Goal: Task Accomplishment & Management: Manage account settings

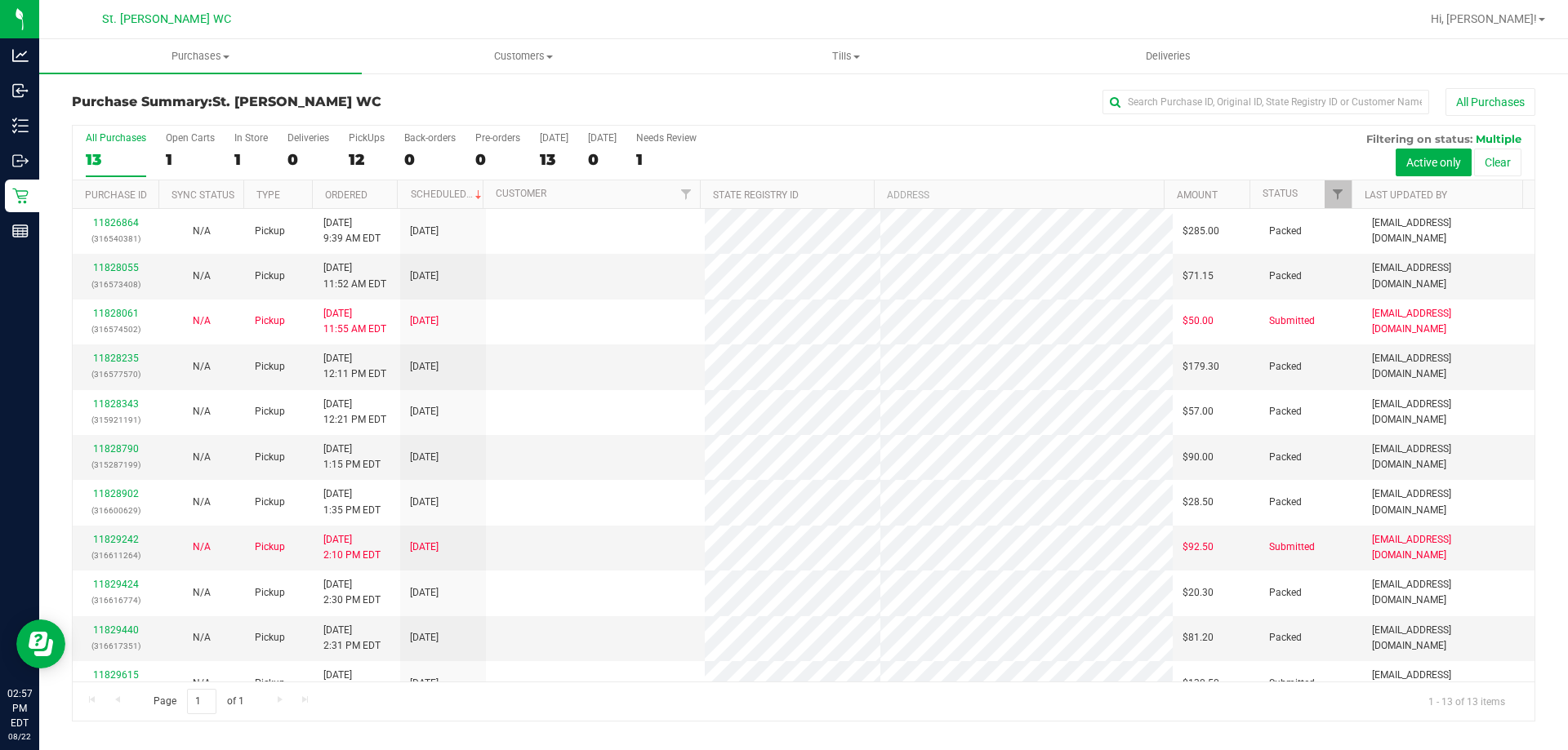
scroll to position [114, 0]
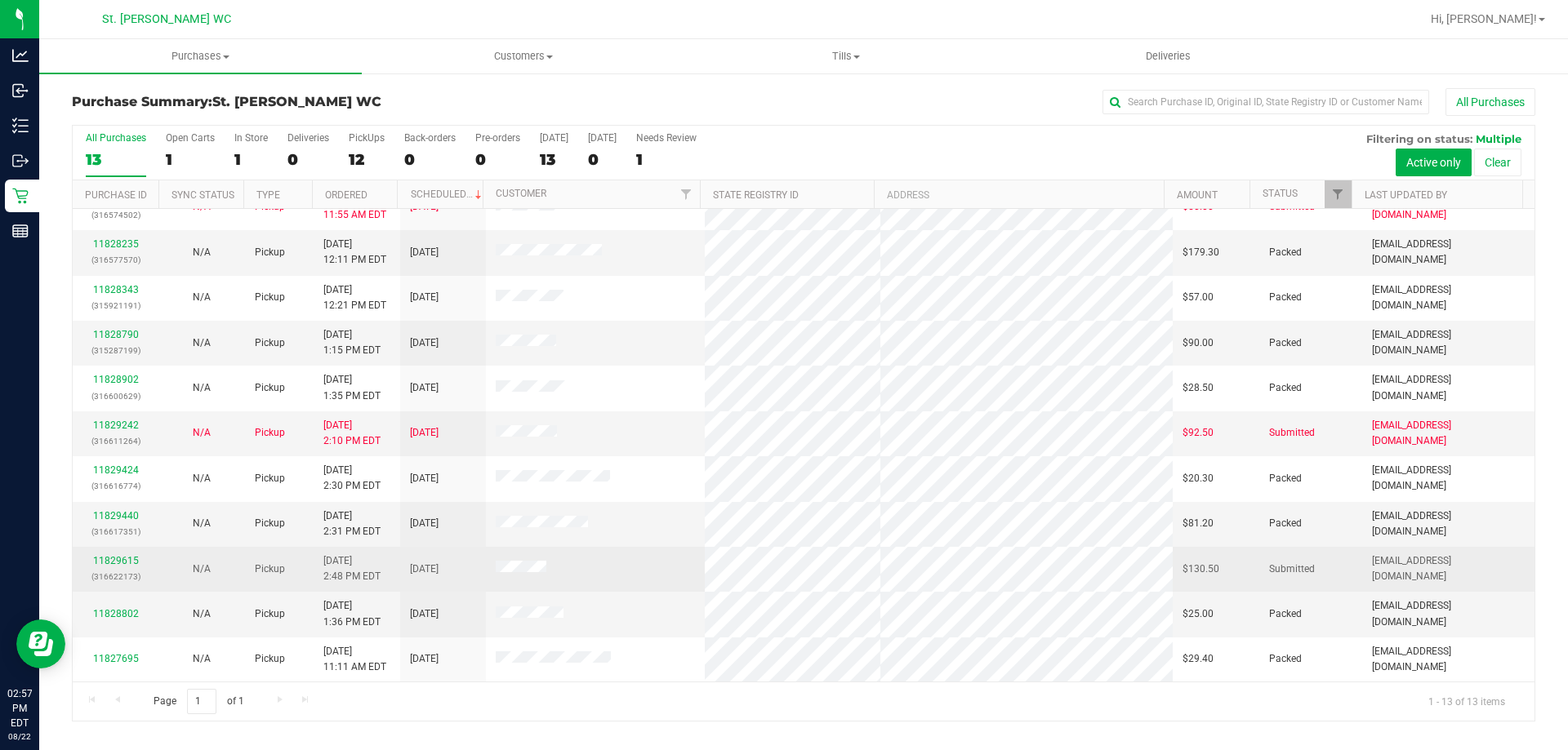
click at [116, 572] on p "(316622173)" at bounding box center [115, 577] width 66 height 16
click at [121, 556] on link "11829615" at bounding box center [115, 561] width 45 height 12
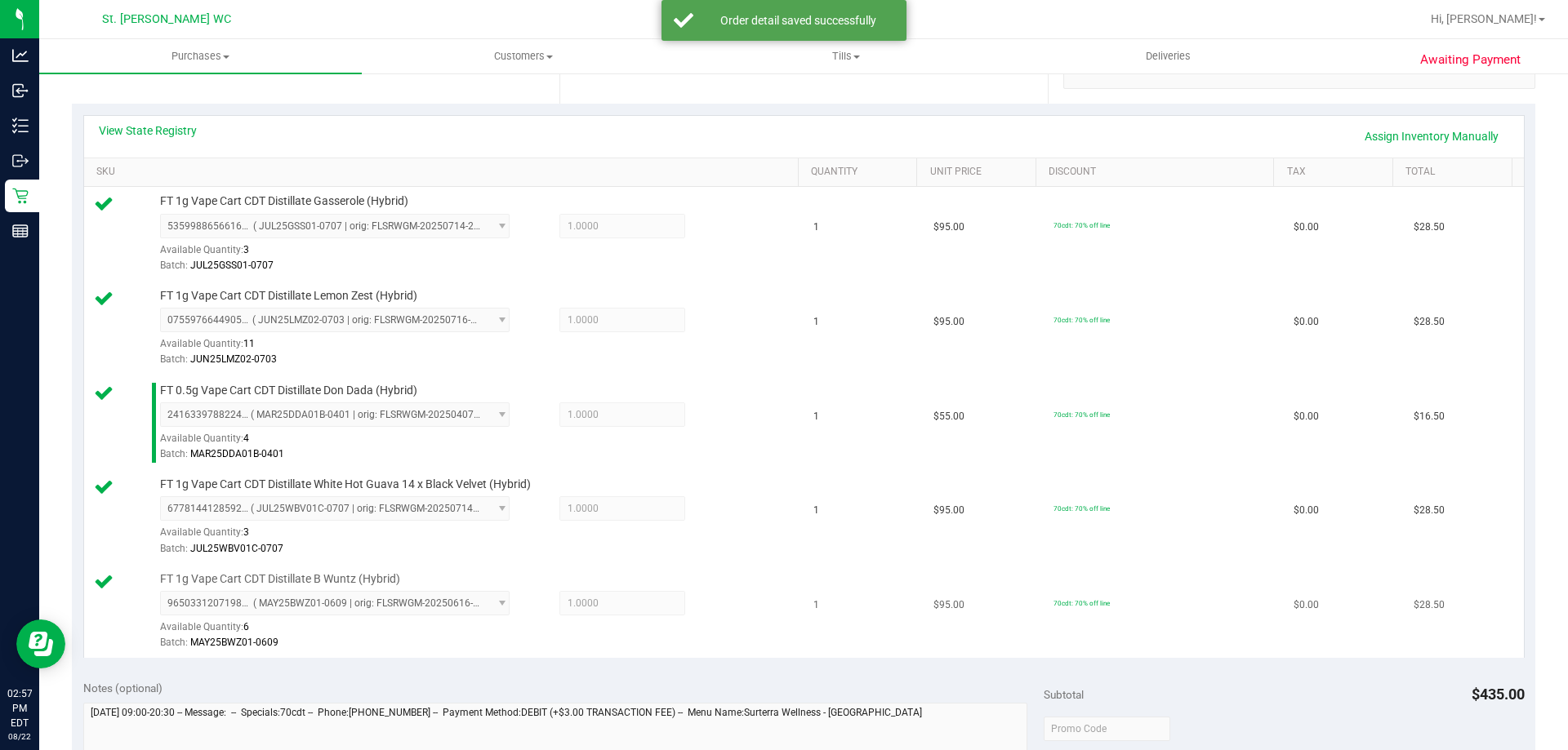
scroll to position [572, 0]
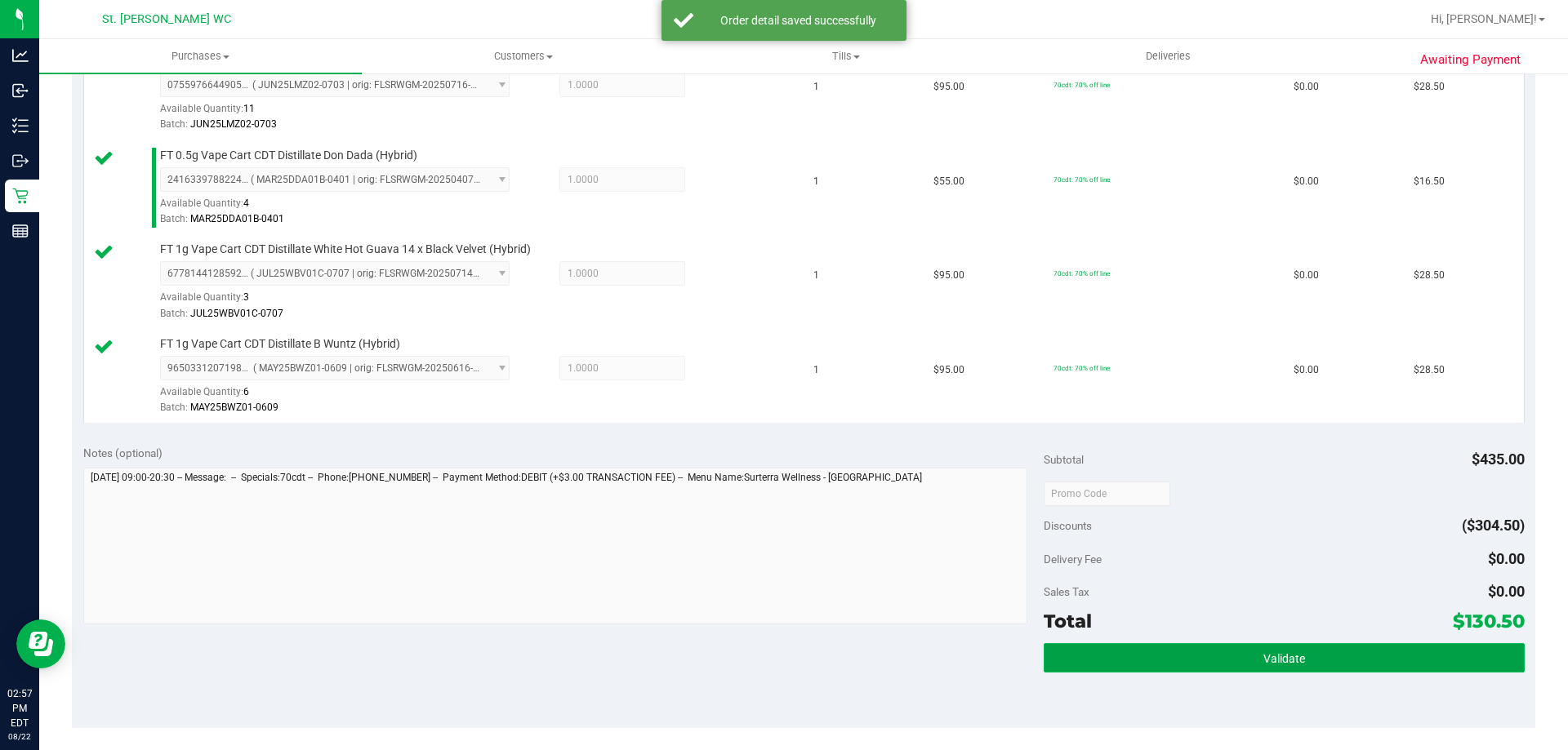
click at [1259, 669] on button "Validate" at bounding box center [1283, 657] width 480 height 30
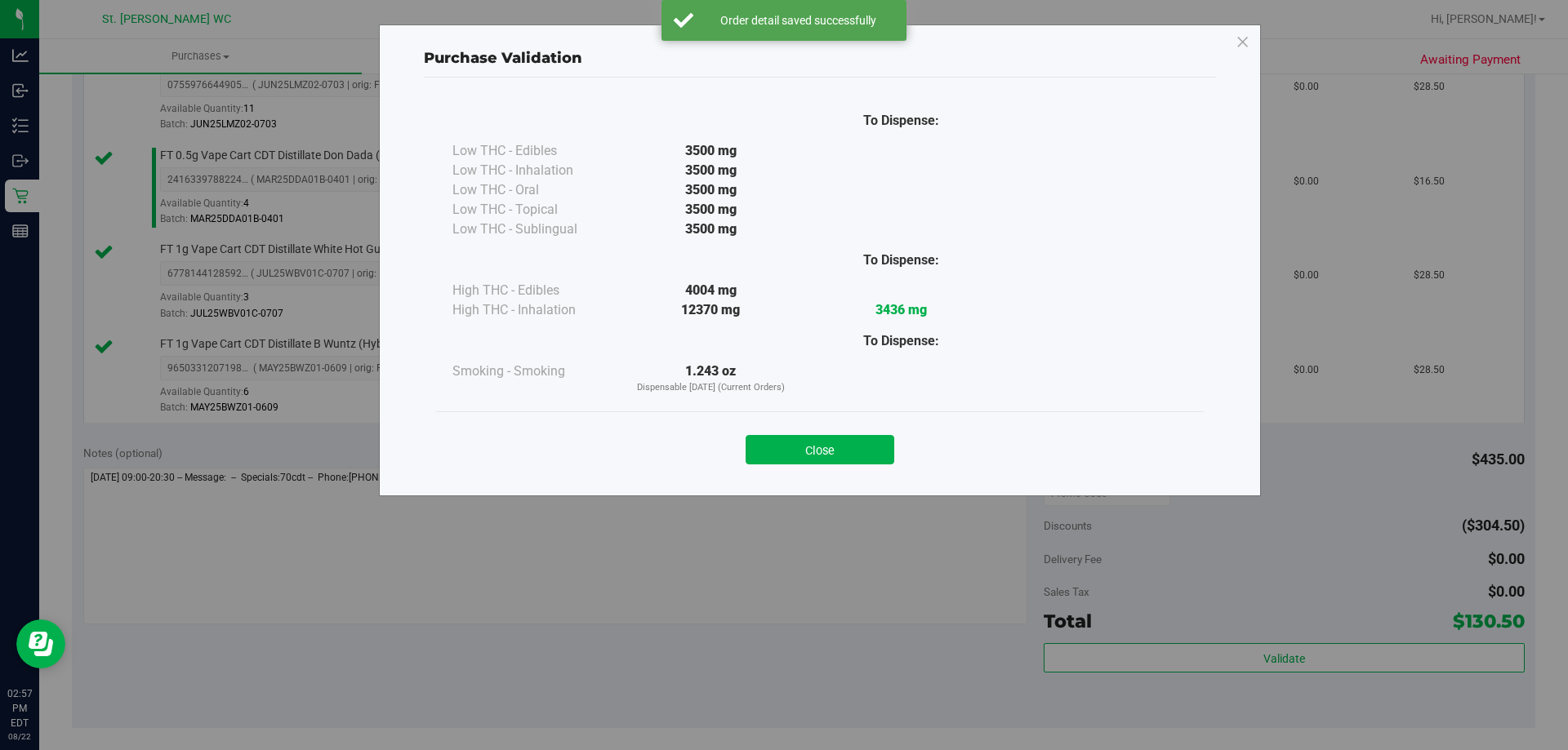
click at [837, 470] on div "Close" at bounding box center [820, 443] width 767 height 66
click at [853, 443] on button "Close" at bounding box center [820, 449] width 149 height 30
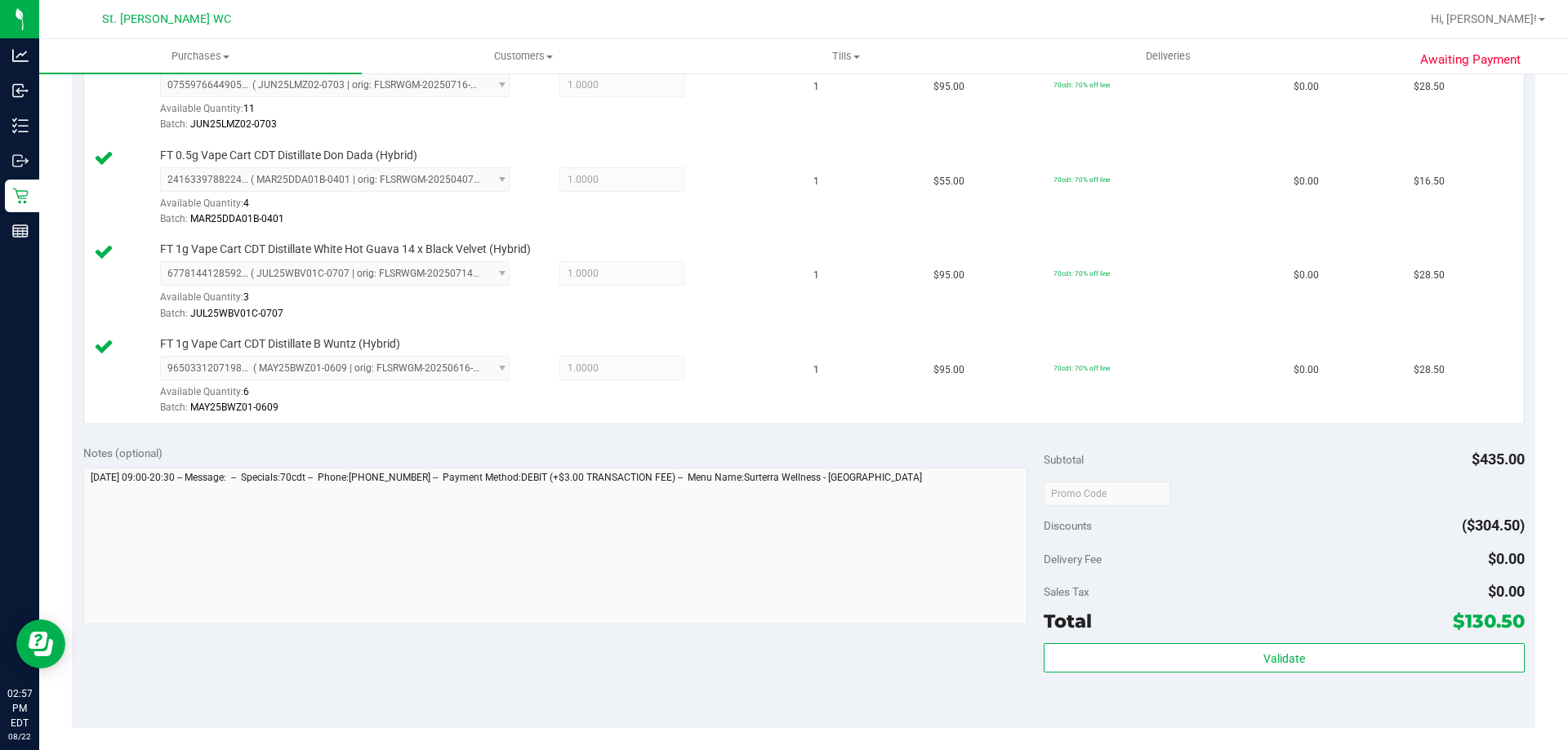
scroll to position [816, 0]
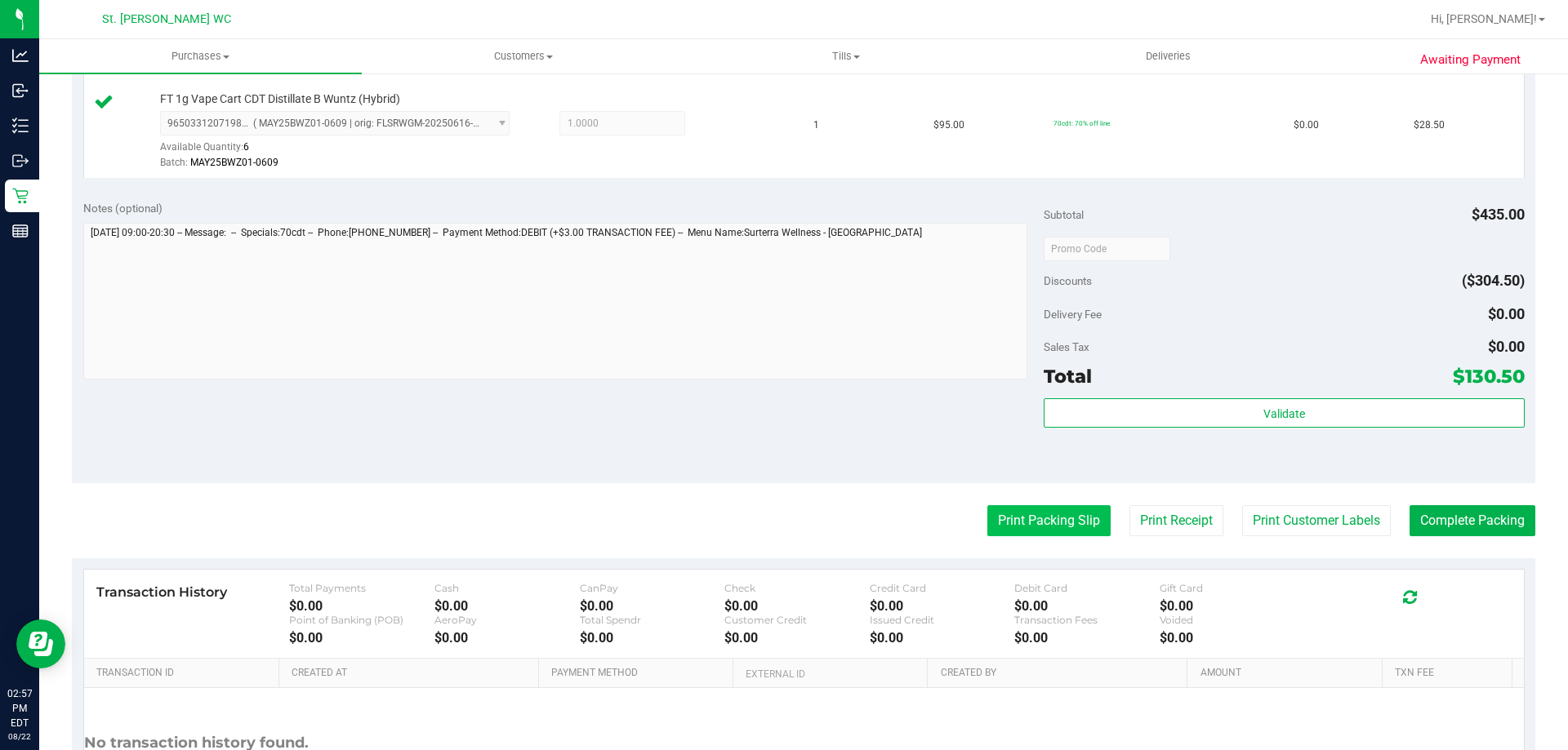
click at [1042, 516] on button "Print Packing Slip" at bounding box center [1048, 519] width 123 height 31
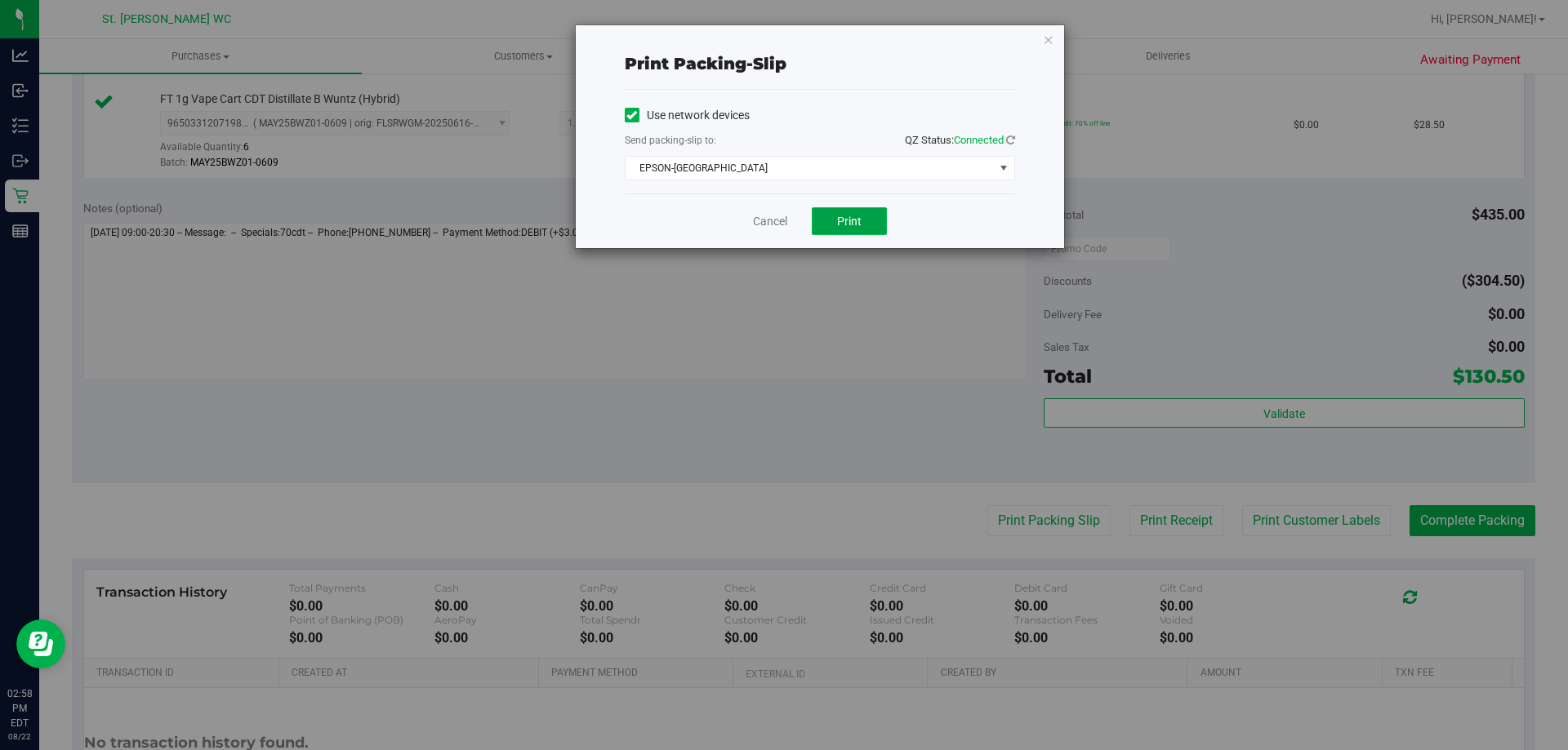
click at [837, 223] on span "Print" at bounding box center [849, 221] width 25 height 13
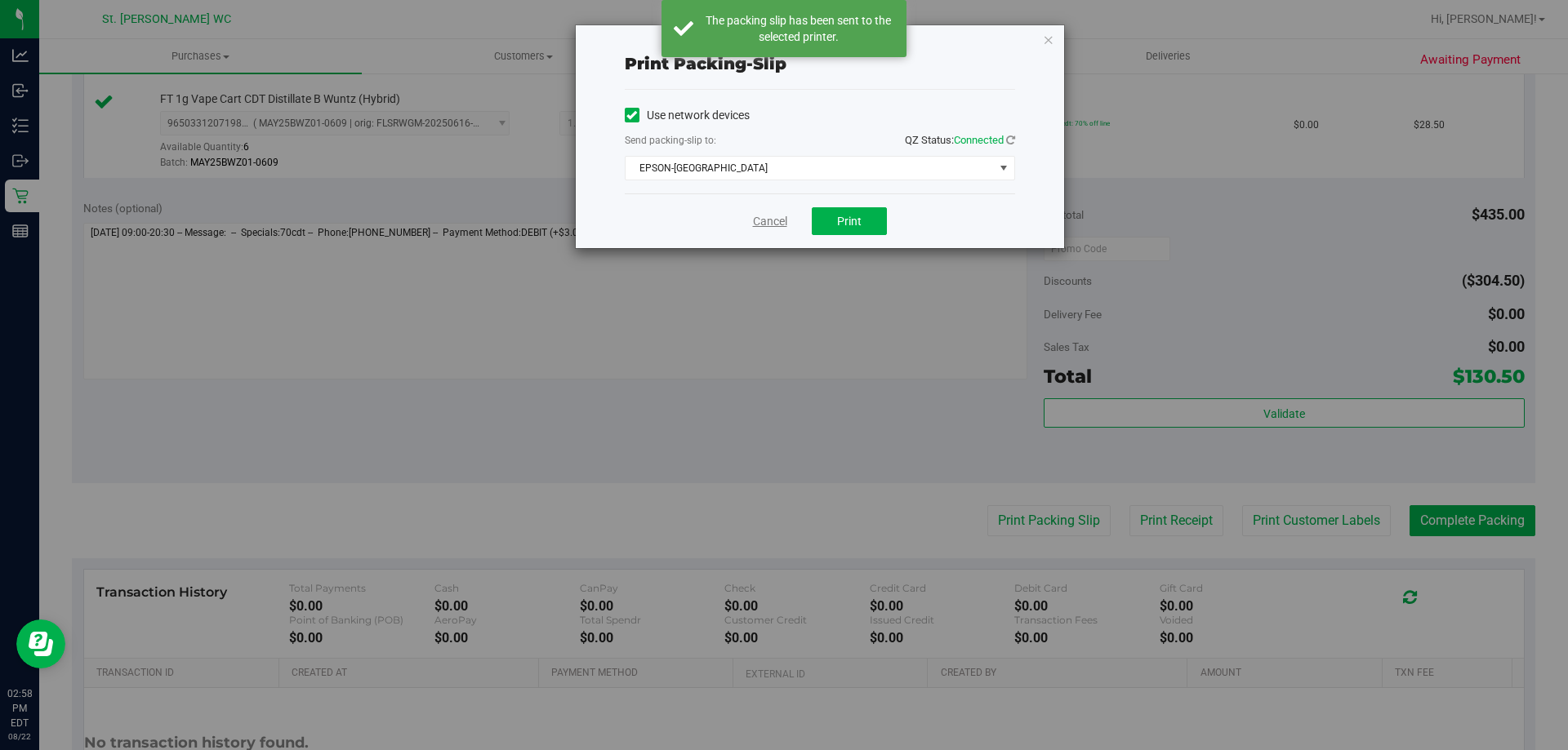
click at [770, 225] on link "Cancel" at bounding box center [769, 221] width 35 height 17
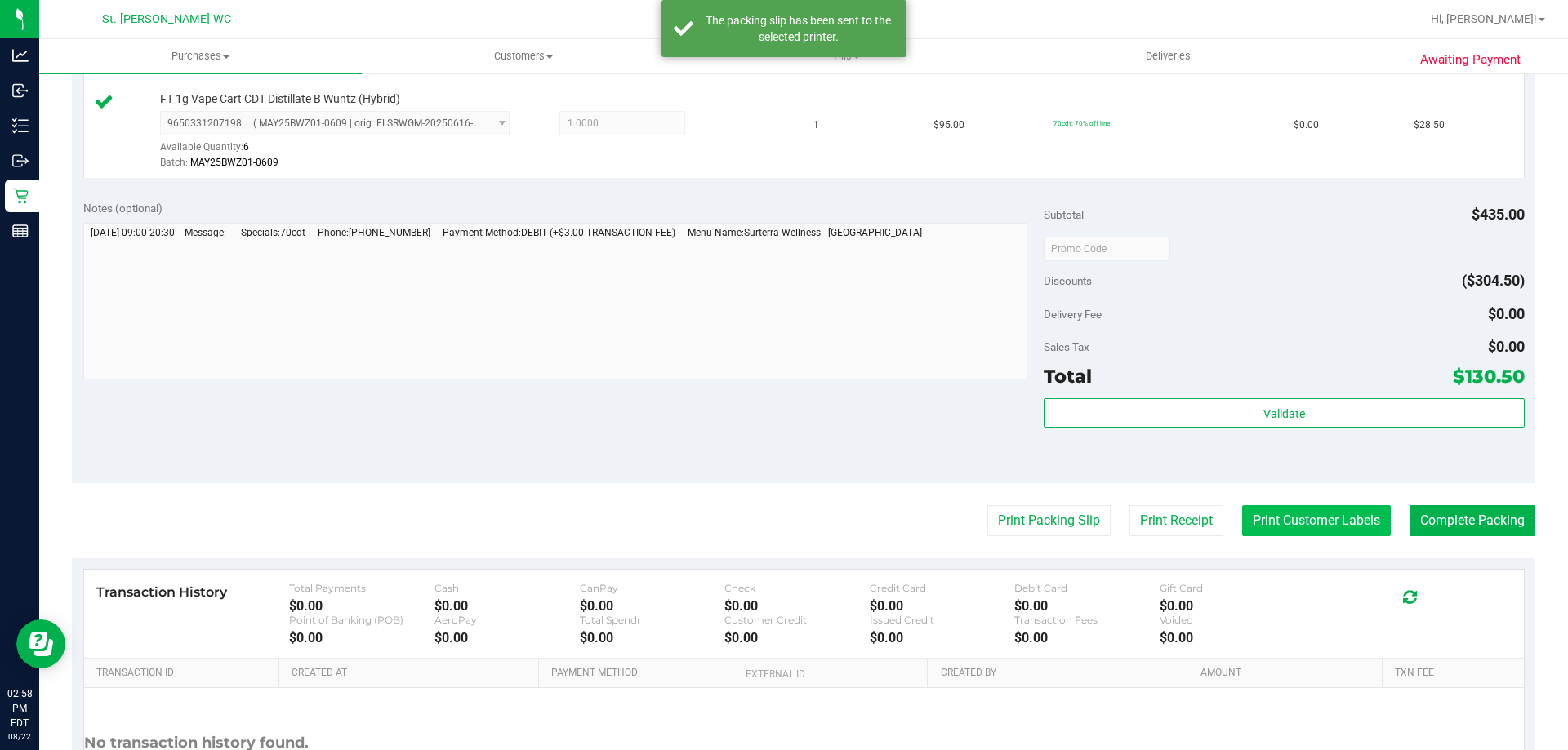
click at [1330, 514] on button "Print Customer Labels" at bounding box center [1316, 519] width 149 height 31
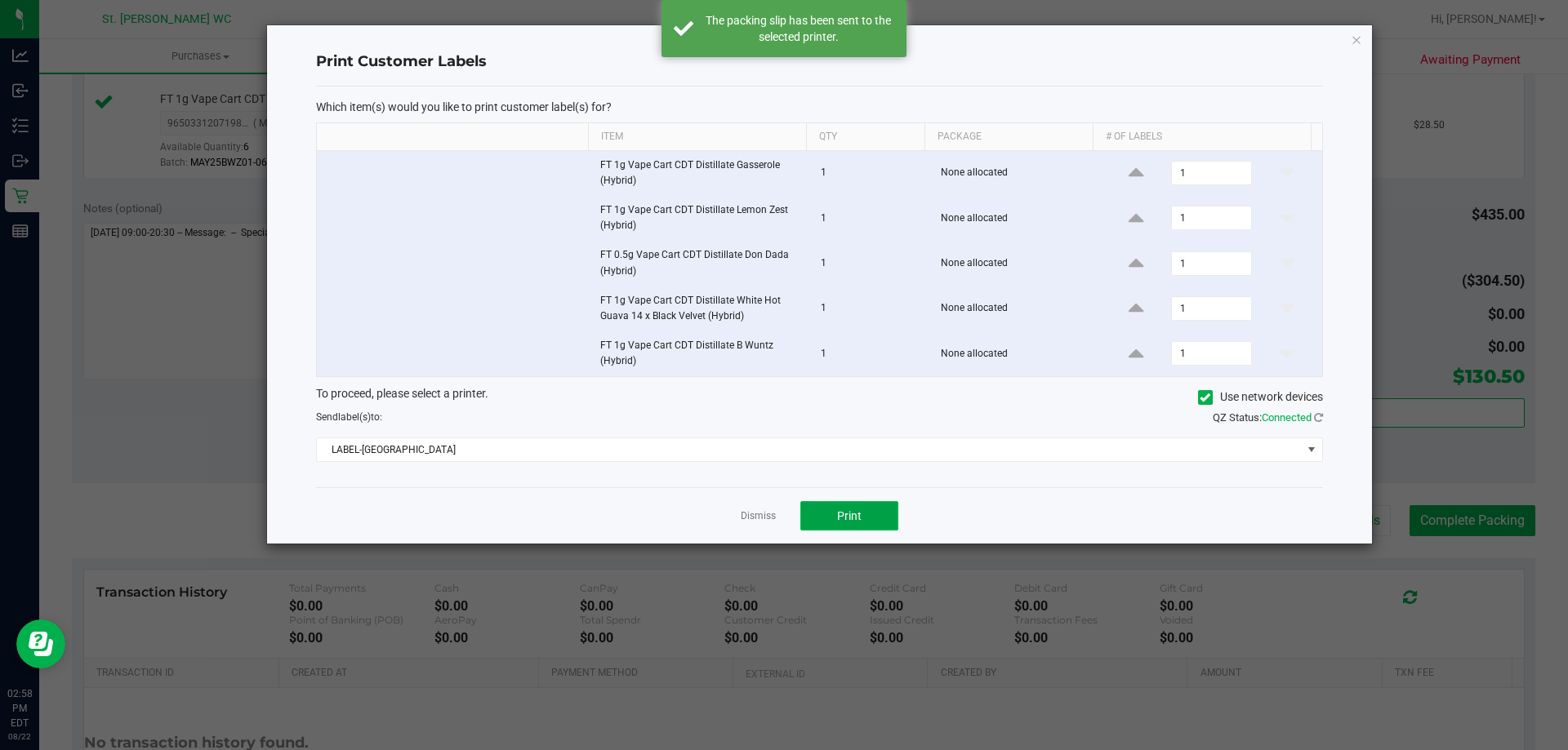
click at [824, 525] on button "Print" at bounding box center [848, 515] width 98 height 30
click at [768, 520] on link "Dismiss" at bounding box center [758, 516] width 36 height 14
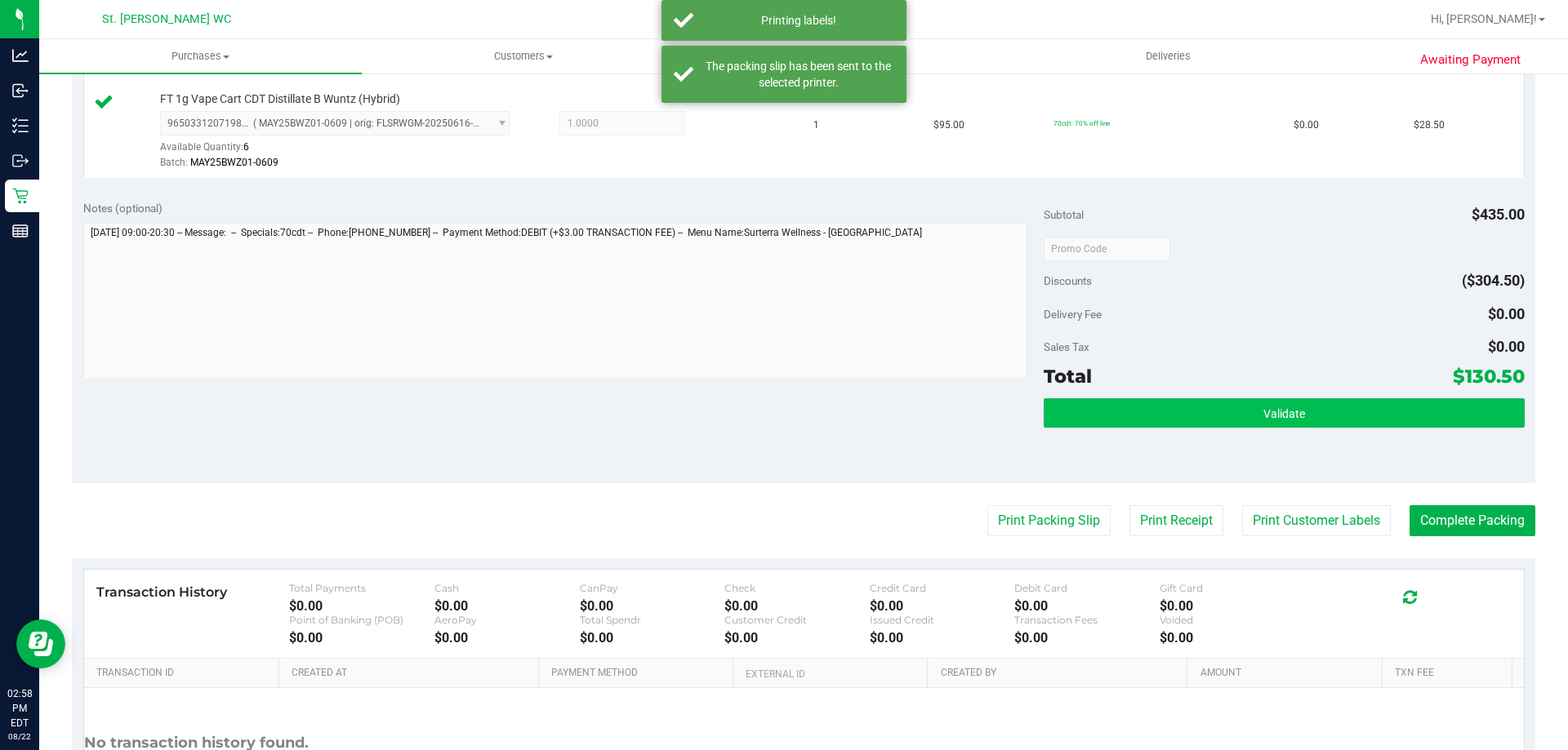
click at [1267, 395] on div "Subtotal $435.00 Discounts ($304.50) Delivery Fee $0.00 Sales Tax $0.00 Total $…" at bounding box center [1283, 336] width 480 height 272
click at [1266, 404] on button "Validate" at bounding box center [1283, 413] width 480 height 30
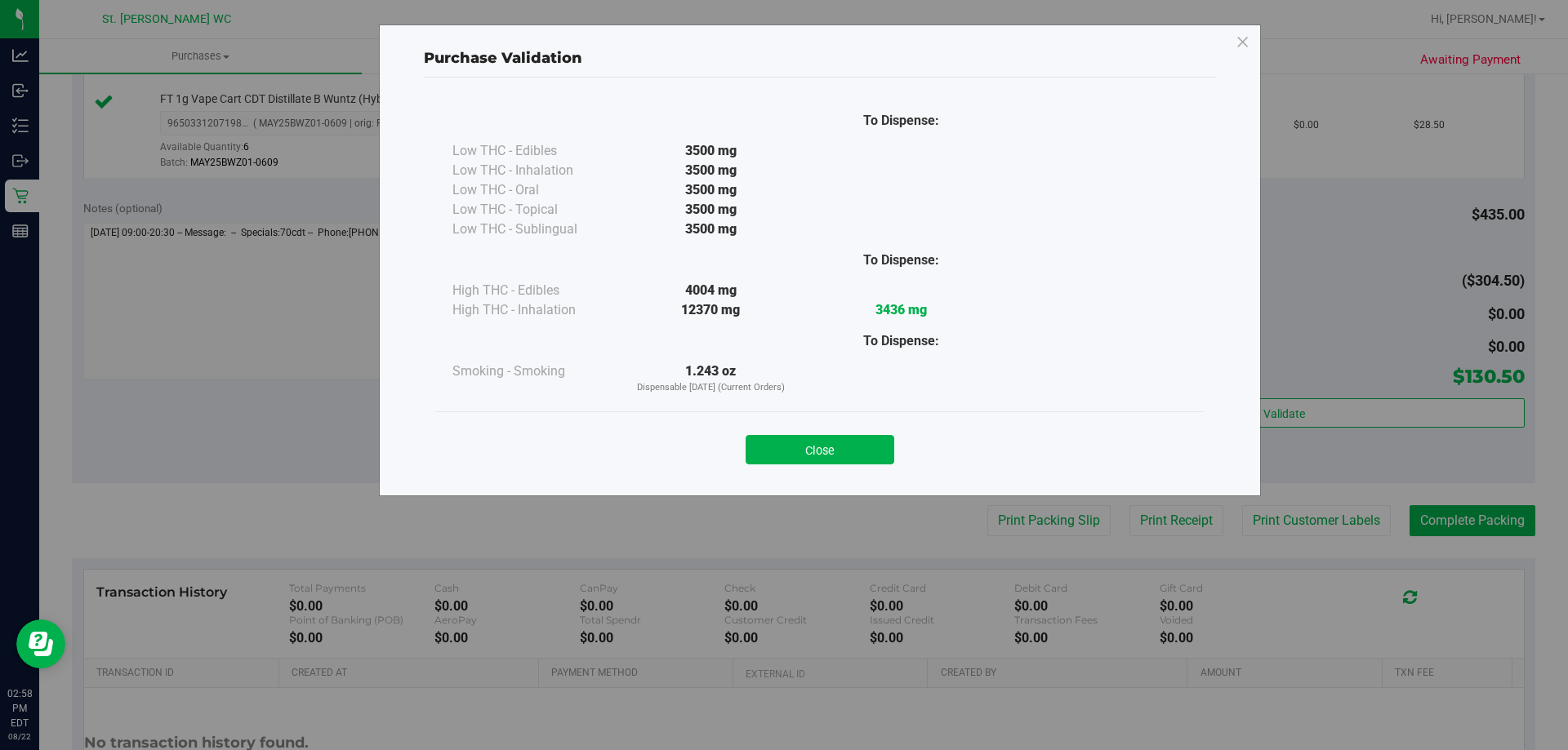
click at [709, 482] on div "Purchase Validation To Dispense: Low THC - Edibles 3500 mg" at bounding box center [820, 260] width 882 height 472
click at [790, 447] on button "Close" at bounding box center [820, 449] width 149 height 30
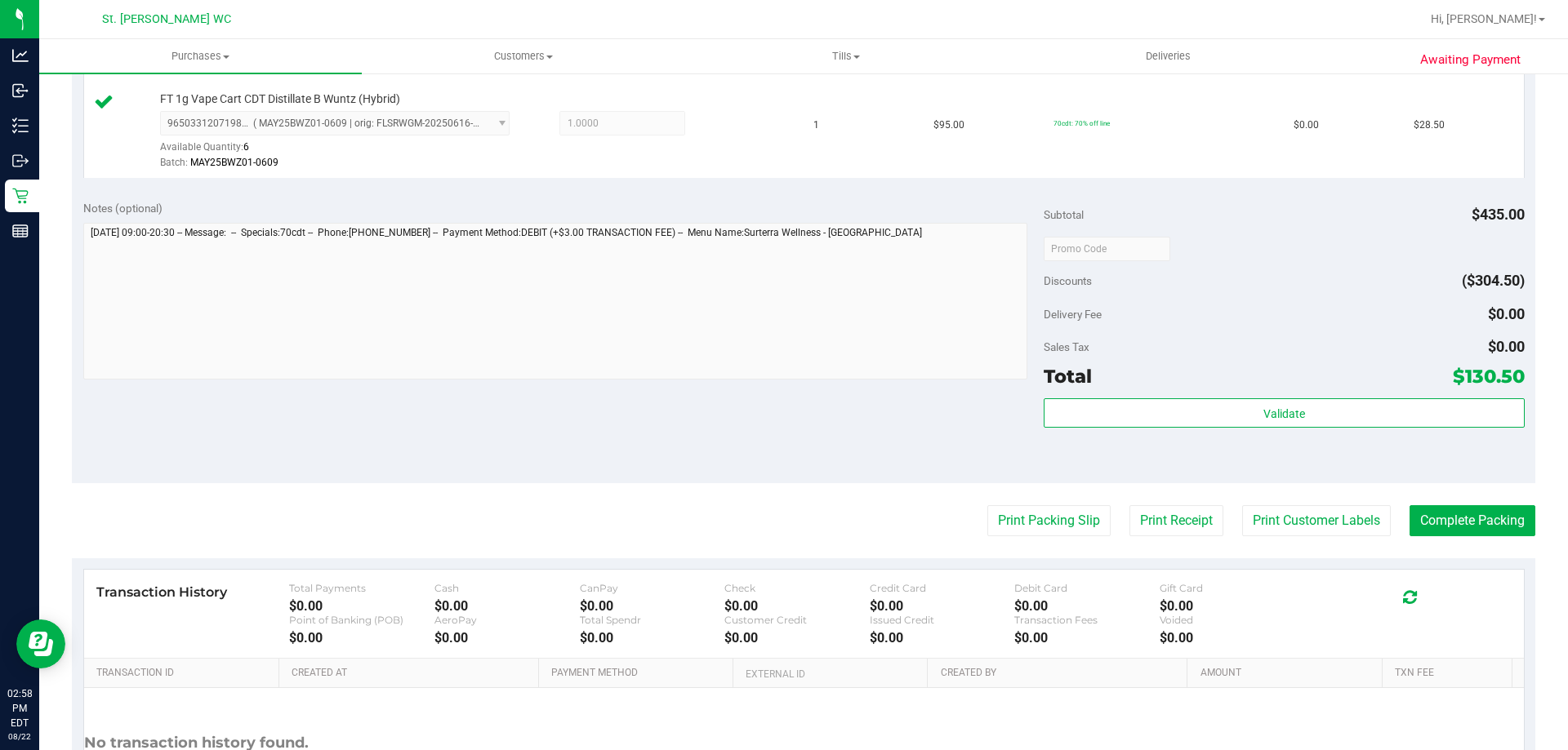
click at [1287, 434] on div "Validate" at bounding box center [1283, 435] width 480 height 74
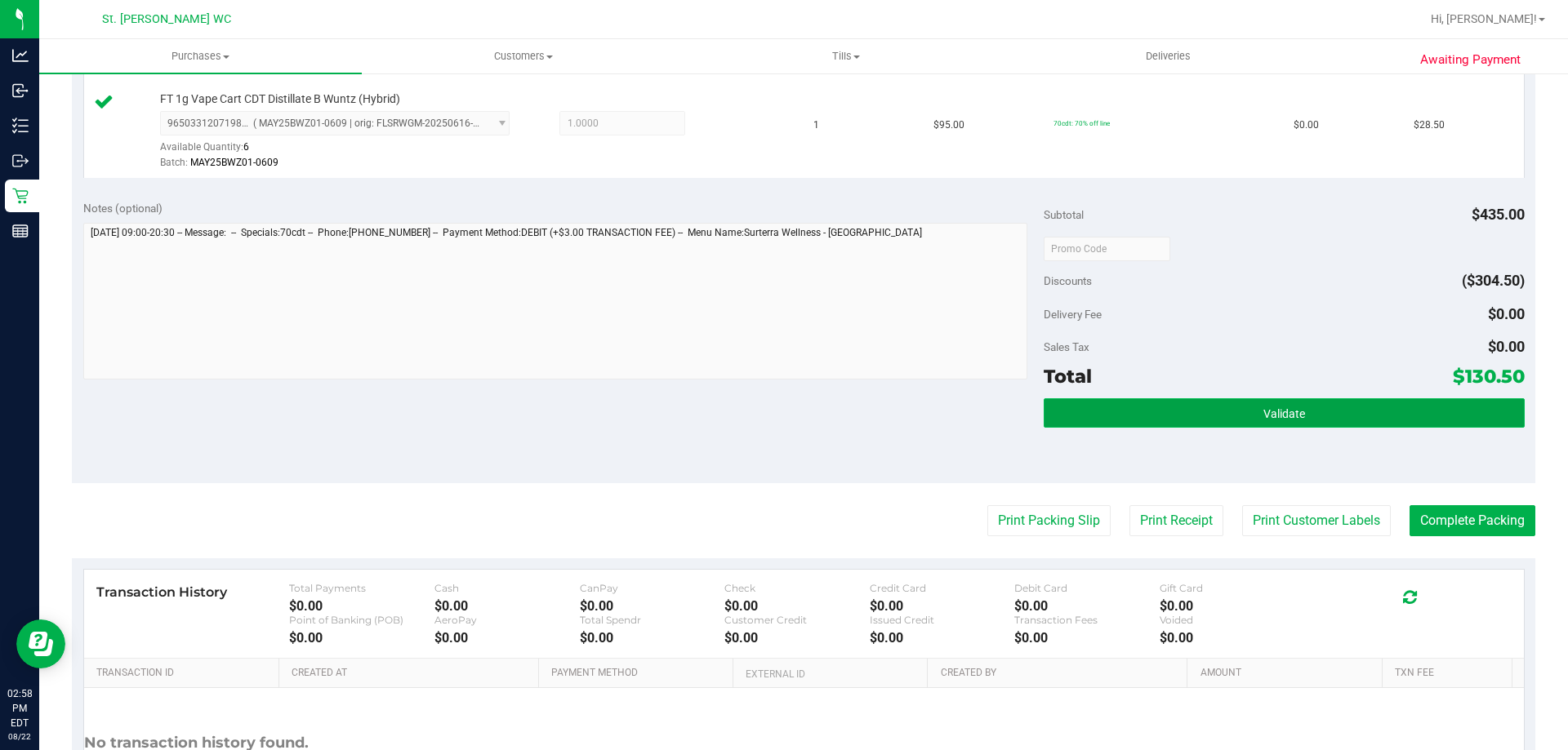
click at [1288, 420] on span "Validate" at bounding box center [1284, 413] width 41 height 13
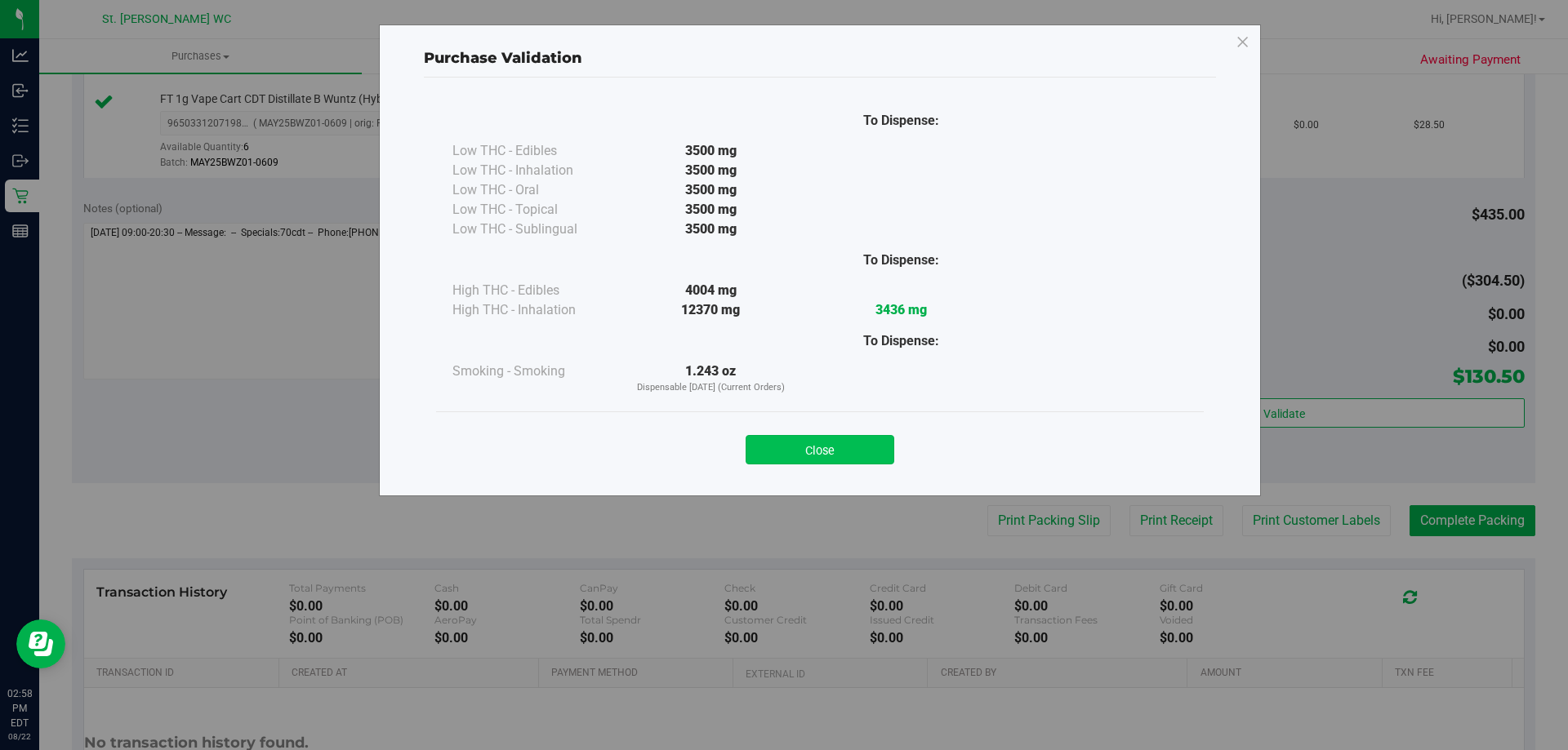
click at [850, 461] on button "Close" at bounding box center [820, 449] width 149 height 30
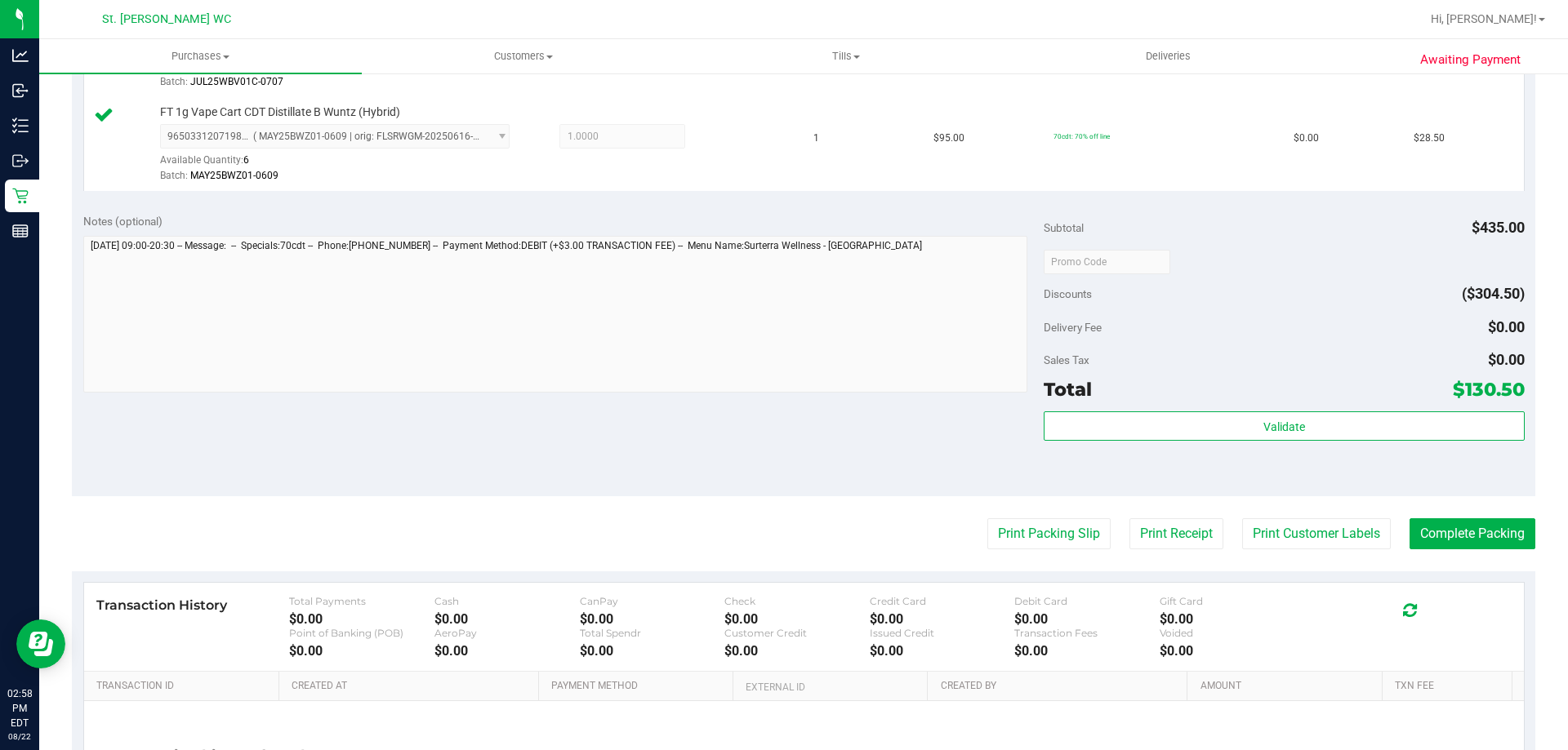
scroll to position [898, 0]
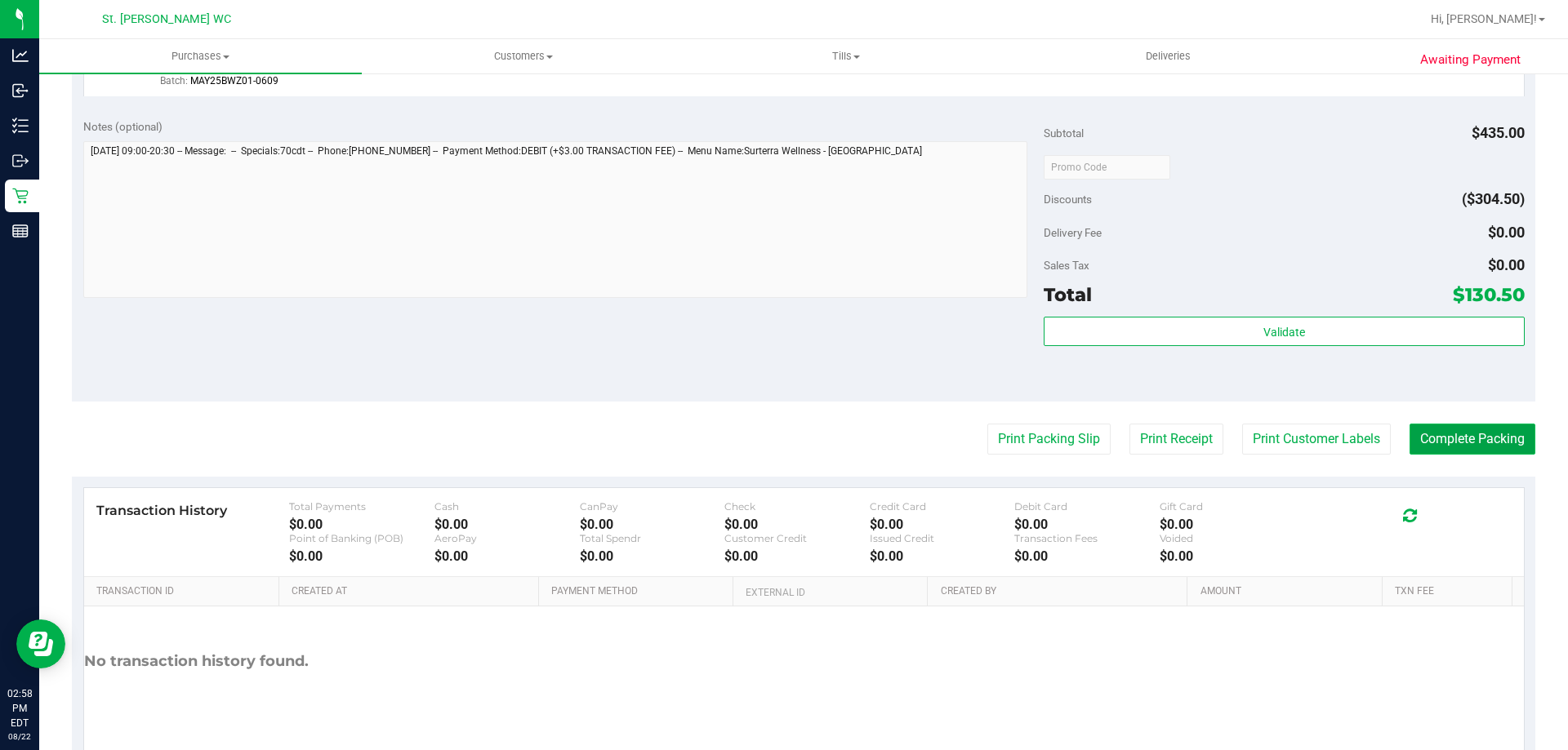
click at [1496, 450] on button "Complete Packing" at bounding box center [1471, 439] width 125 height 31
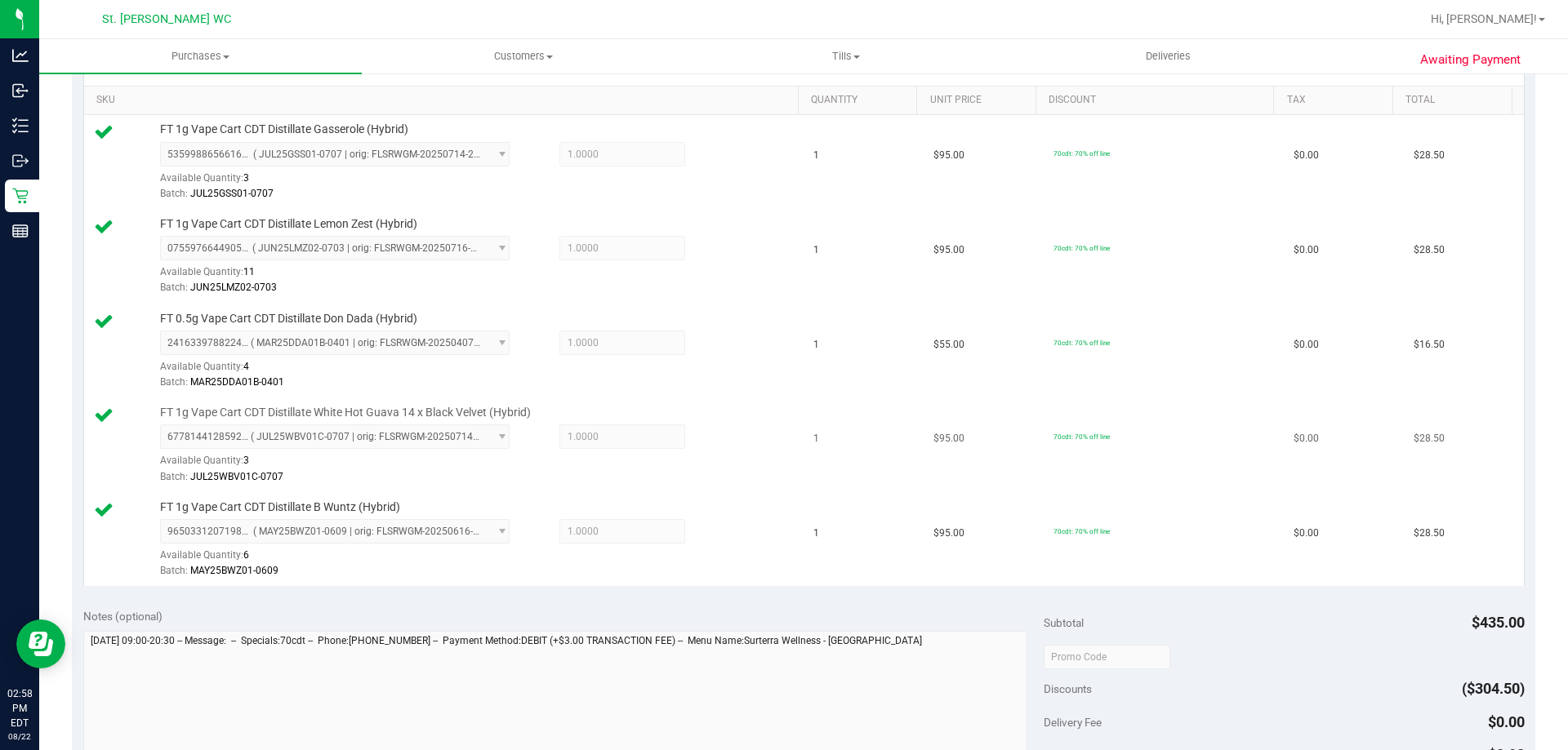
scroll to position [0, 0]
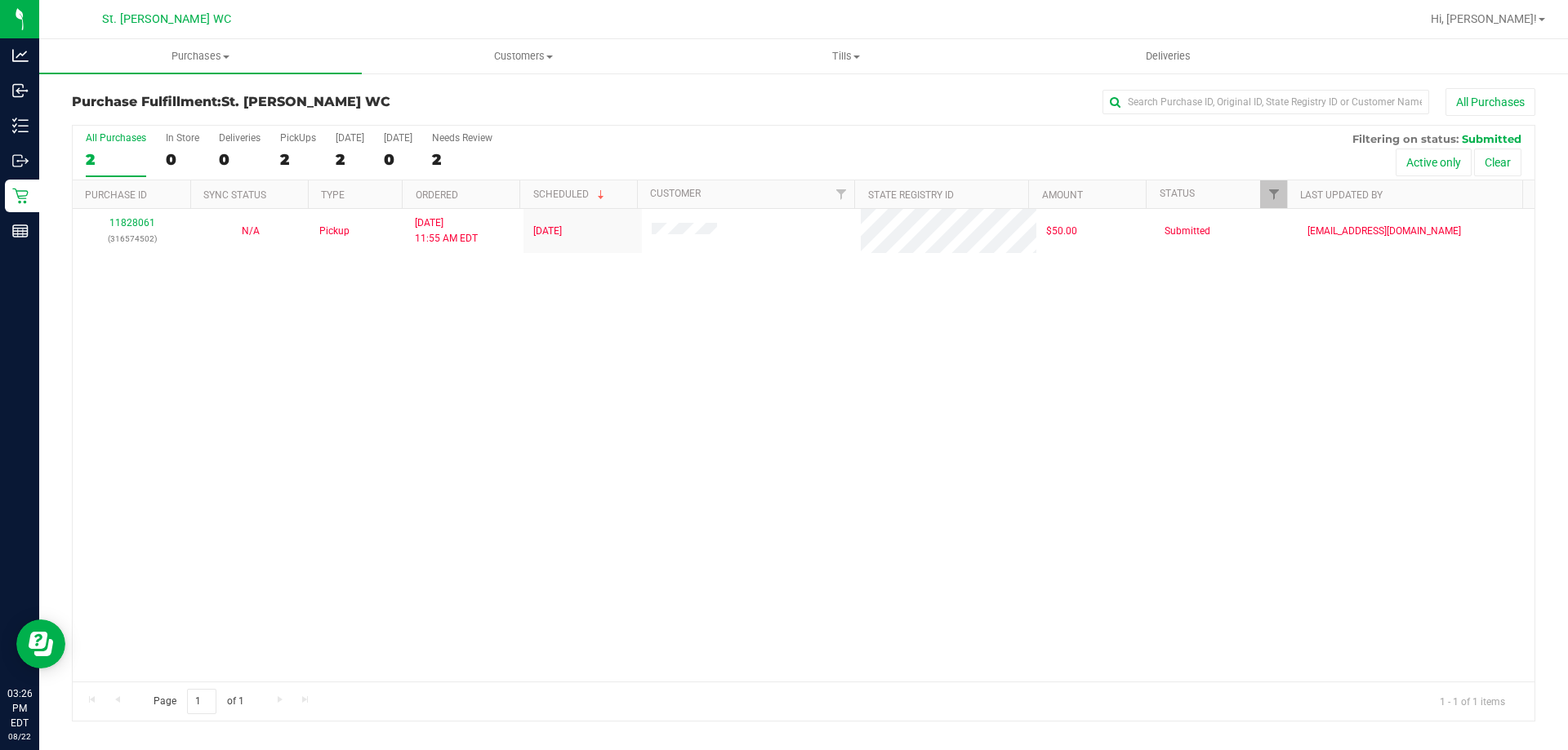
click at [600, 346] on div "11828061 (316574502) N/A Pickup 8/22/2025 11:55 AM EDT 8/22/2025 $50.00 Submitt…" at bounding box center [804, 444] width 1461 height 472
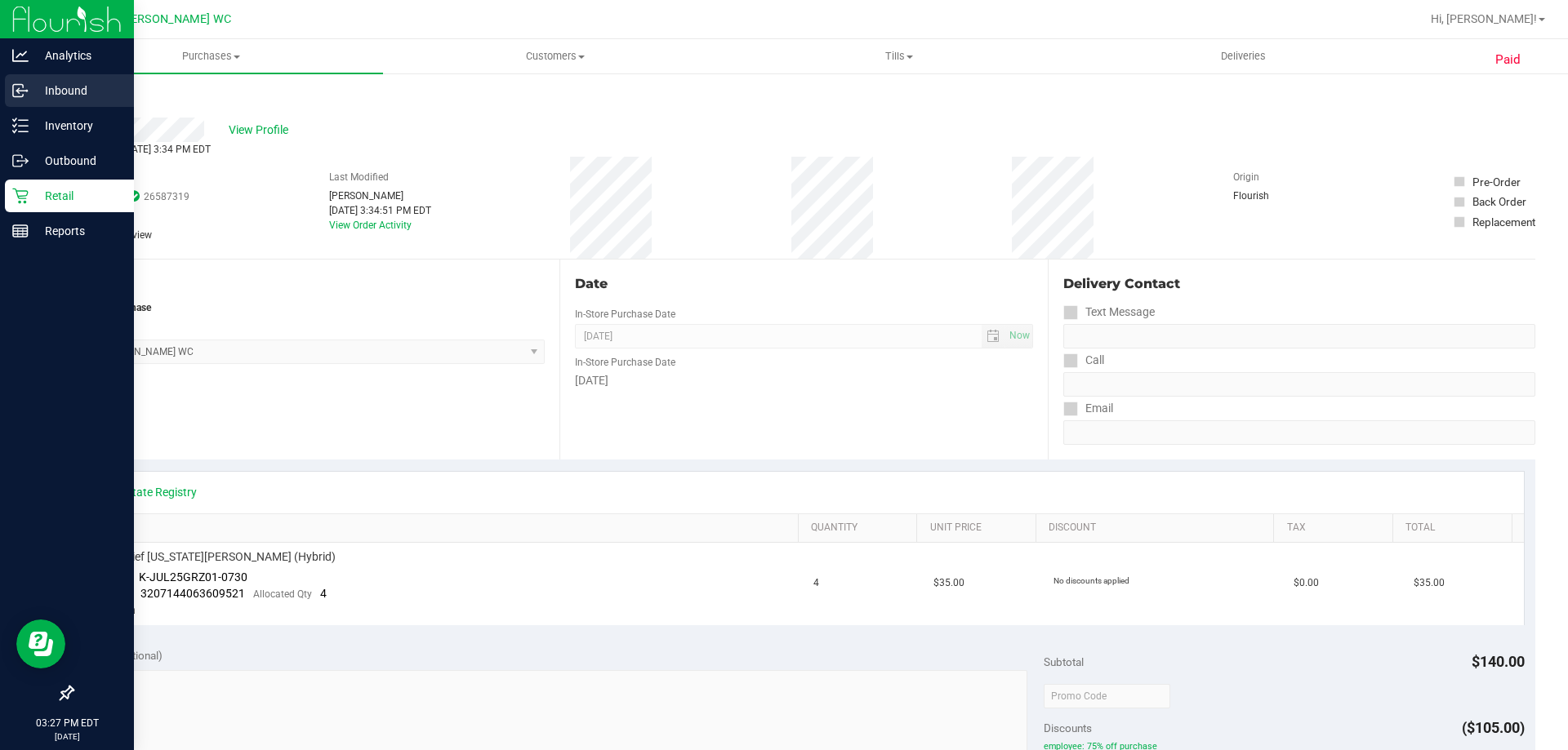
click at [82, 101] on div "Inbound" at bounding box center [69, 90] width 129 height 33
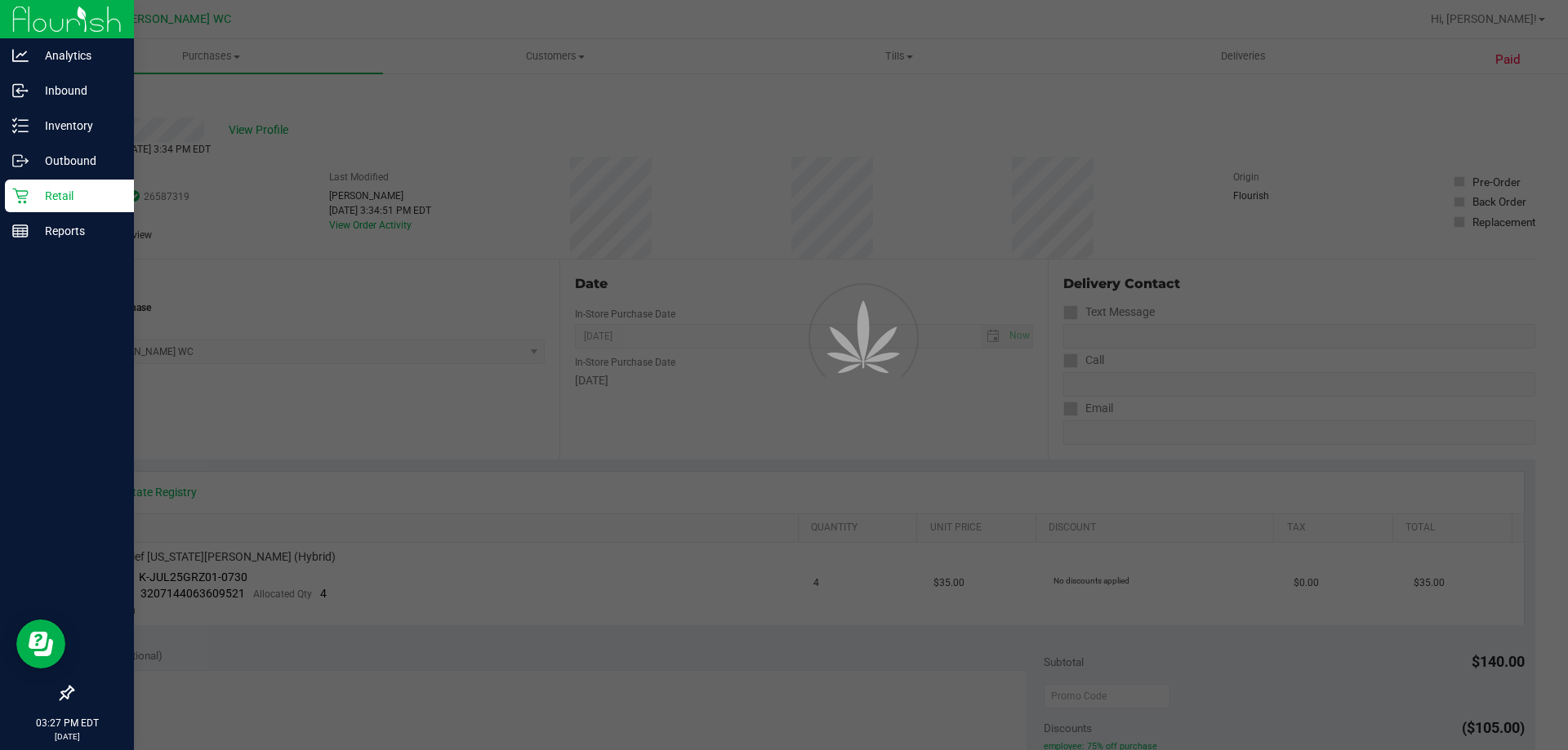
click at [1530, 15] on div at bounding box center [784, 375] width 1568 height 750
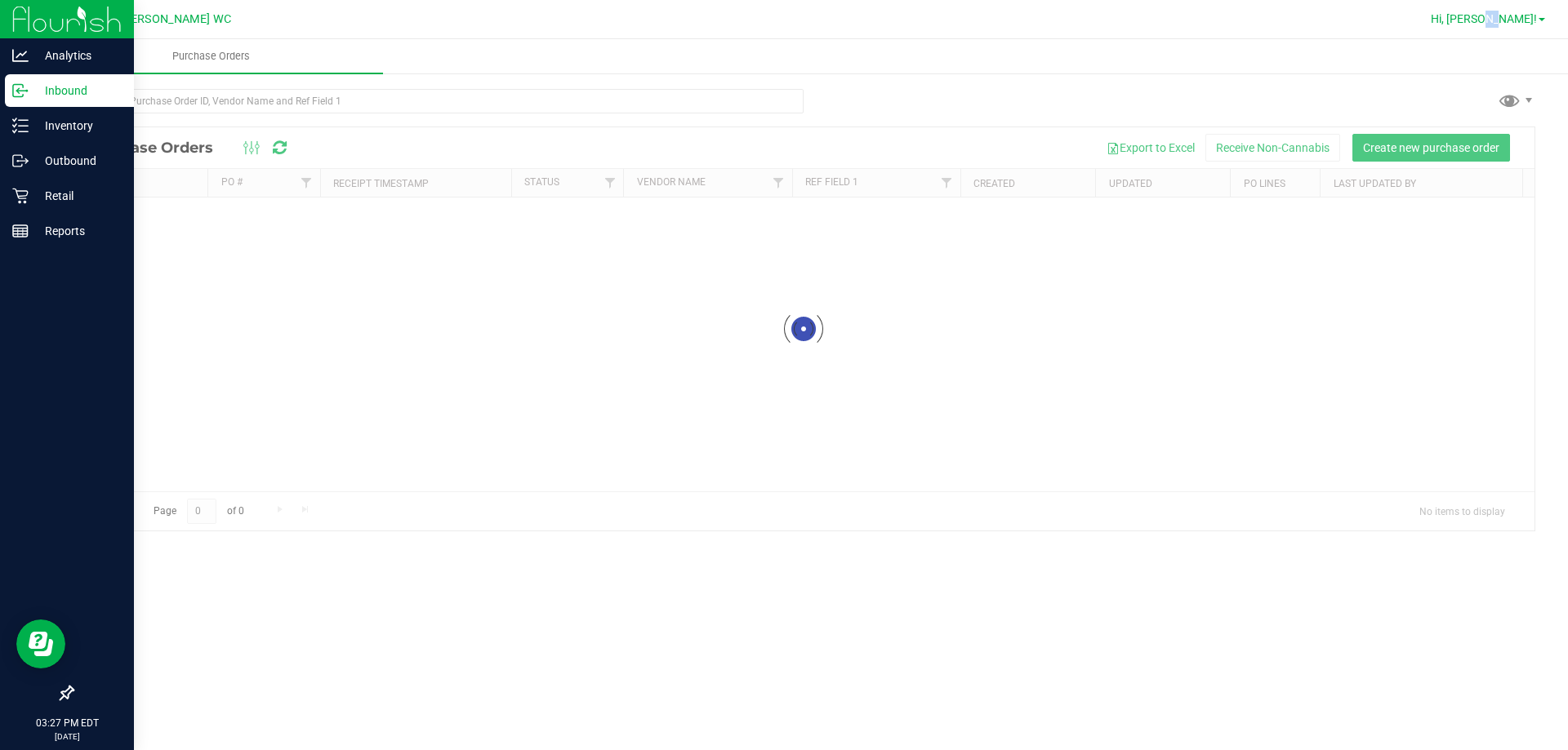
click at [1530, 15] on span "Hi, [PERSON_NAME]!" at bounding box center [1483, 18] width 107 height 13
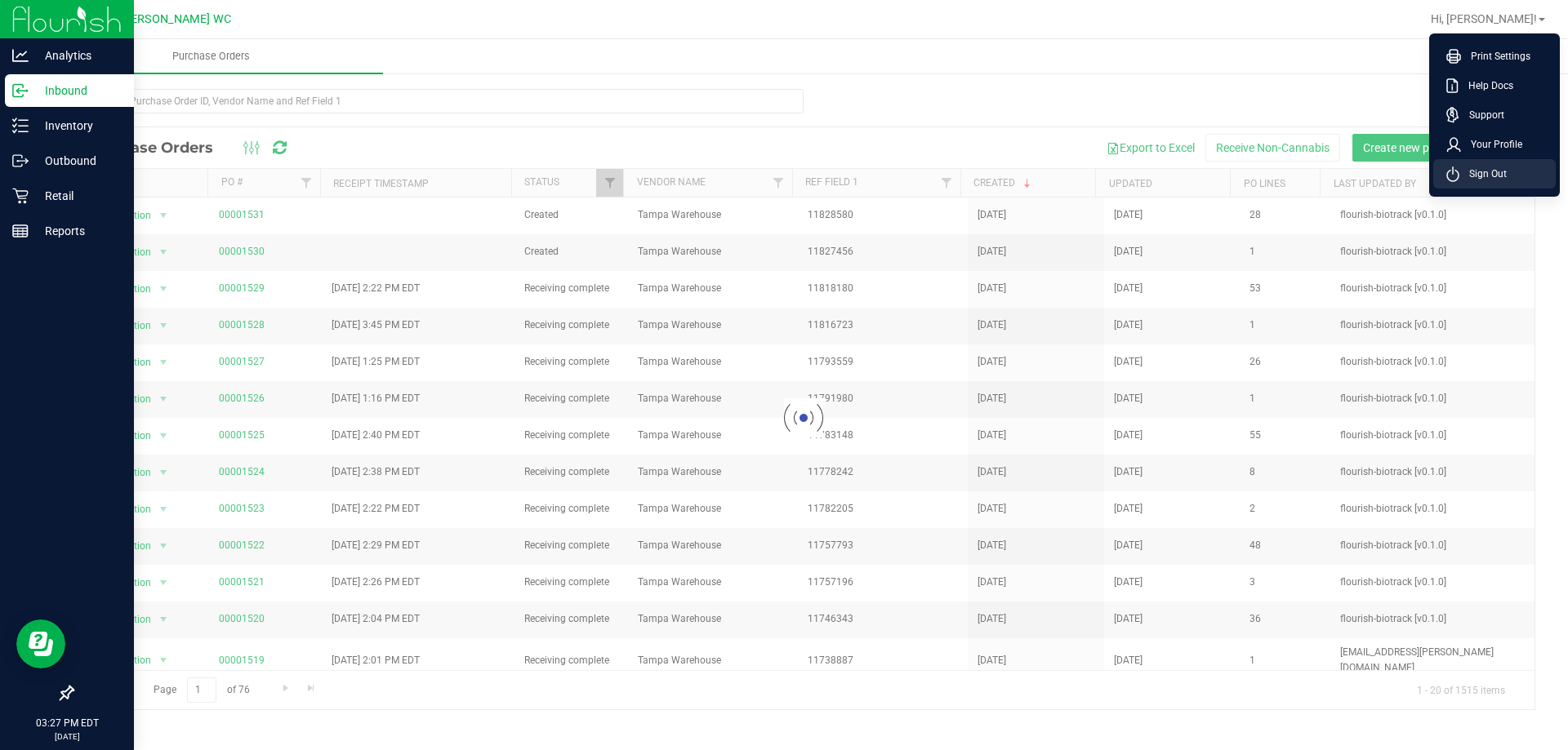
click at [1507, 165] on li "Sign Out" at bounding box center [1494, 173] width 122 height 30
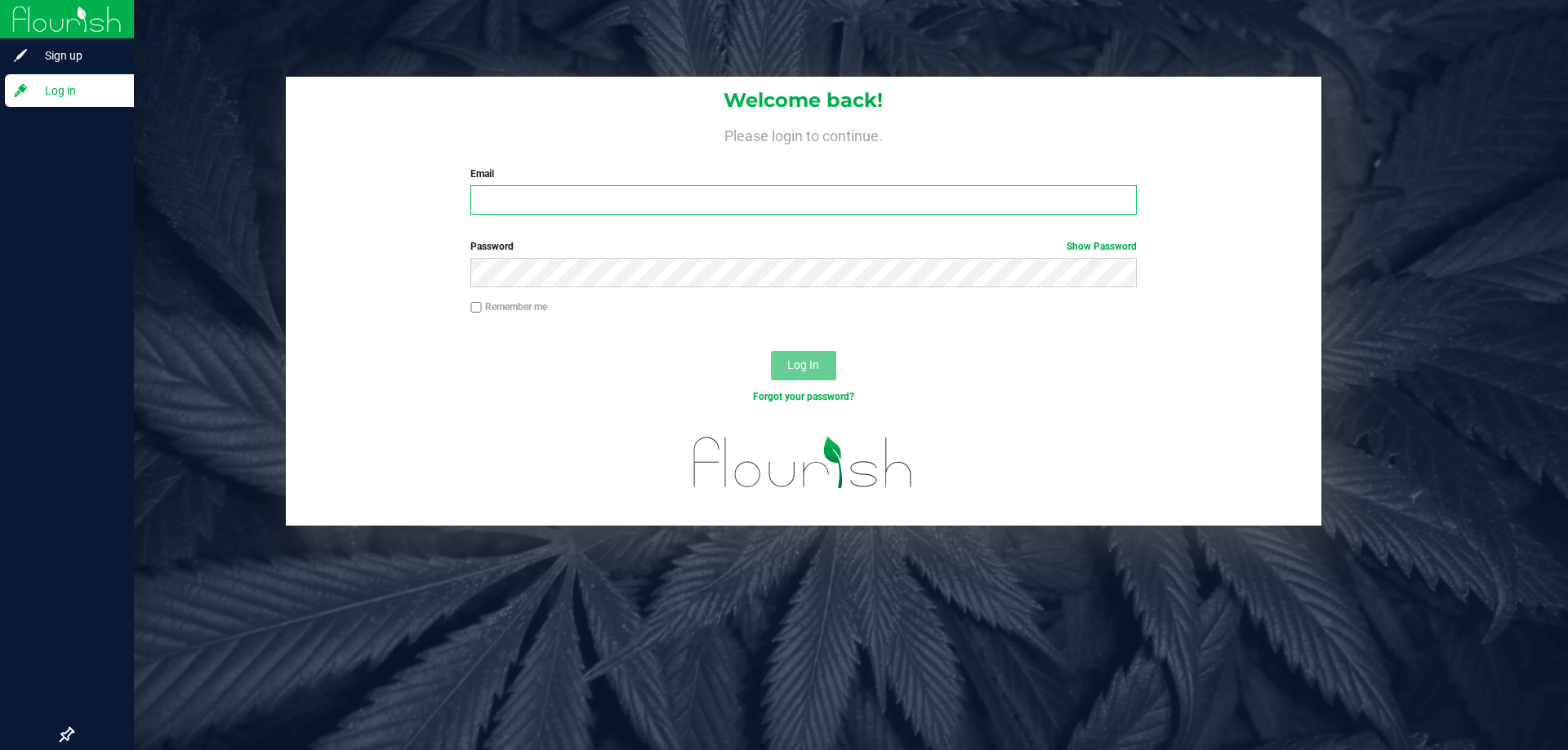
click at [657, 200] on input "Email" at bounding box center [803, 200] width 666 height 30
type input "[EMAIL_ADDRESS][DOMAIN_NAME]"
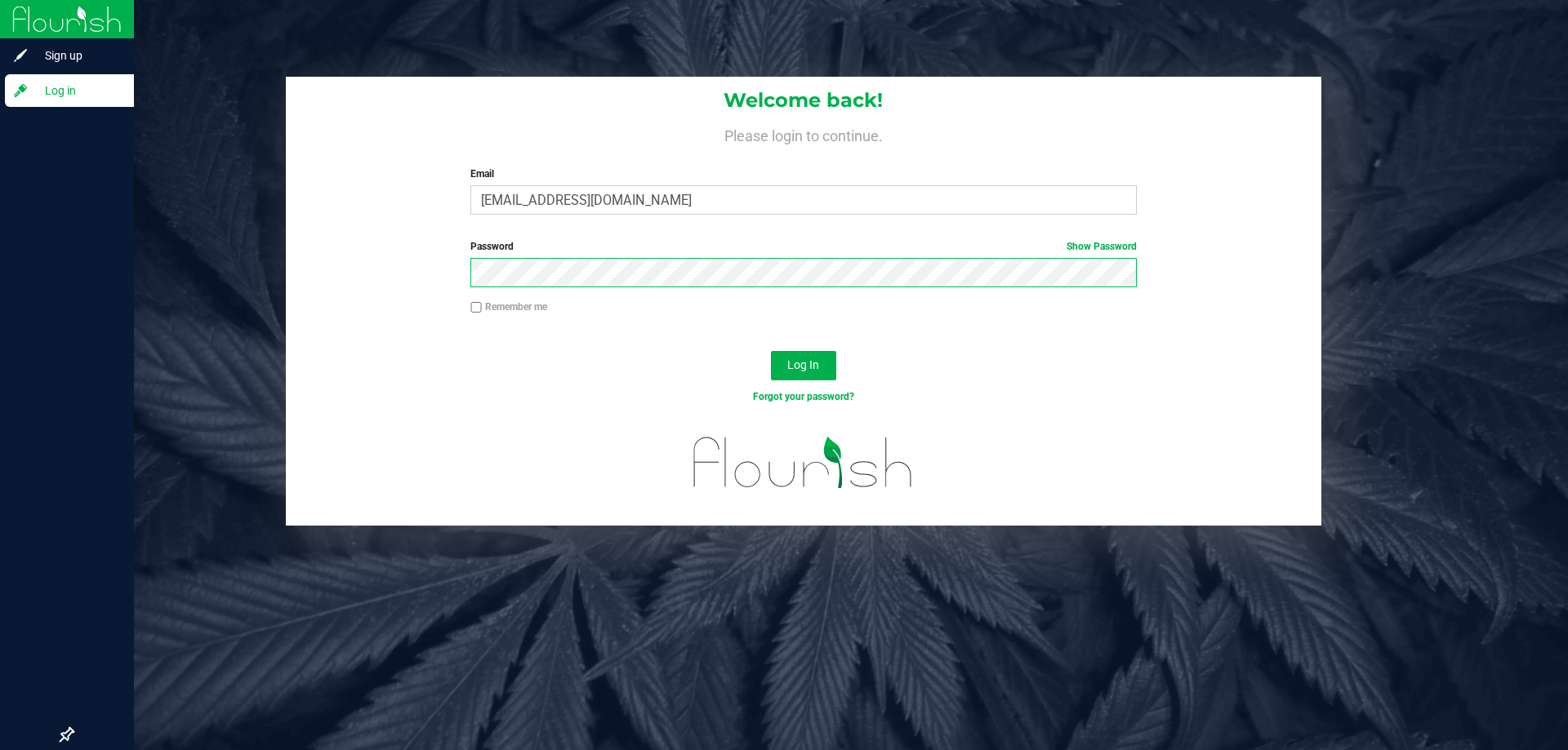
click at [771, 351] on button "Log In" at bounding box center [804, 366] width 65 height 30
